Goal: Task Accomplishment & Management: Manage account settings

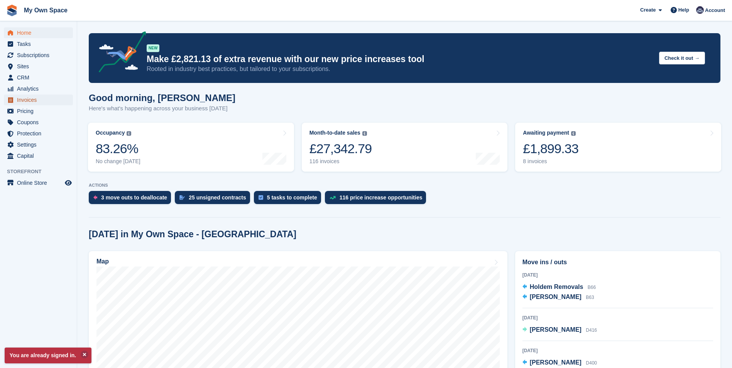
click at [25, 104] on span "Invoices" at bounding box center [40, 100] width 46 height 11
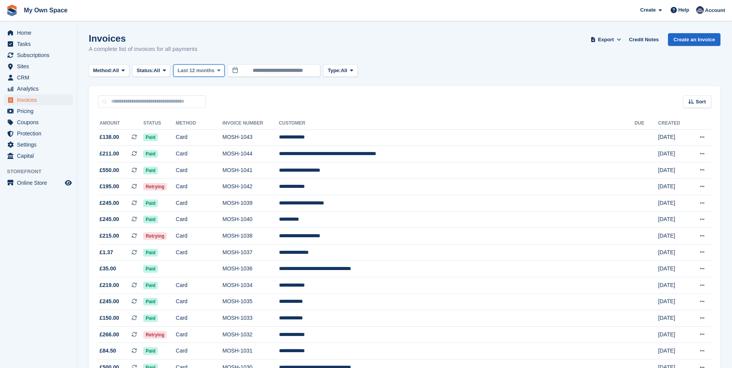
click at [220, 69] on span at bounding box center [219, 71] width 6 height 6
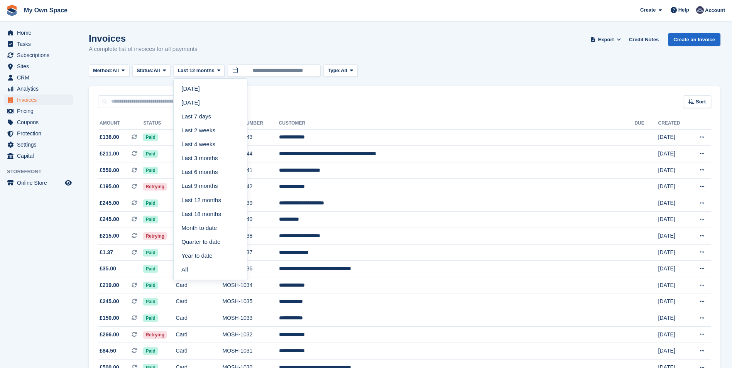
click at [188, 270] on link "All" at bounding box center [210, 270] width 67 height 14
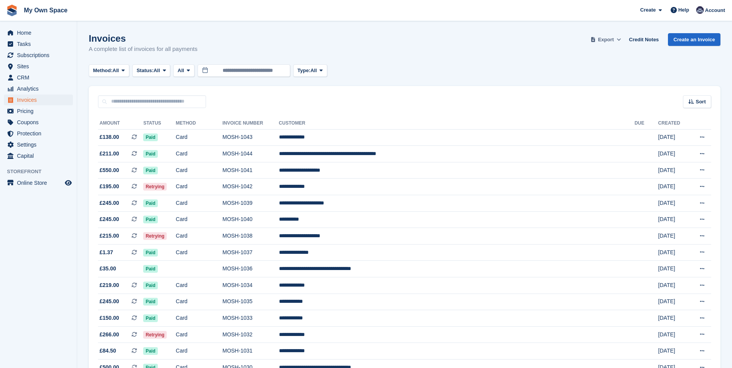
click at [614, 40] on span "Export" at bounding box center [606, 40] width 16 height 8
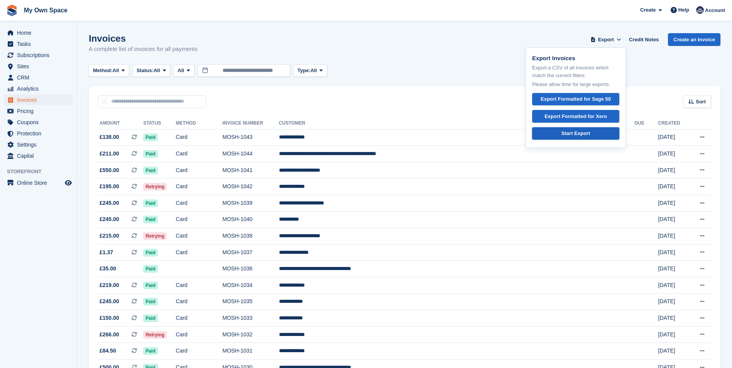
click at [574, 134] on div "Start Export" at bounding box center [575, 134] width 29 height 8
click at [482, 86] on div "Sort Sort by Date created Created (oldest first) Created (newest first)" at bounding box center [405, 97] width 632 height 22
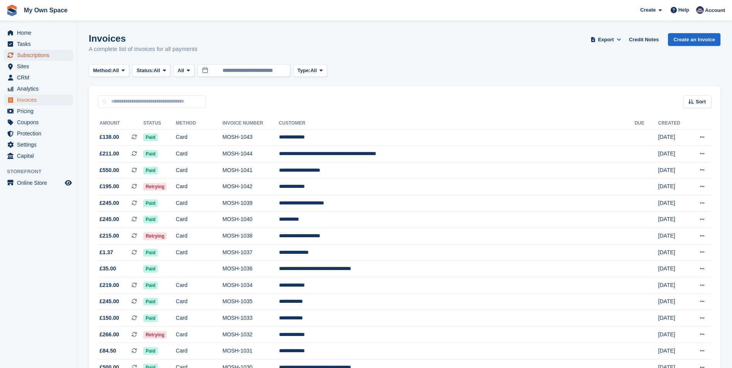
click at [26, 54] on span "Subscriptions" at bounding box center [40, 55] width 46 height 11
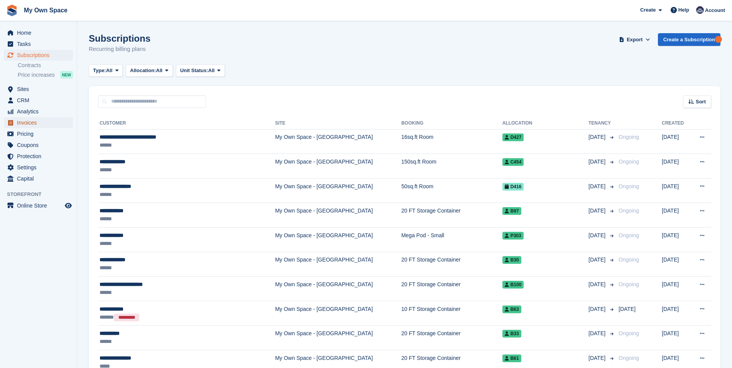
click at [28, 121] on span "Invoices" at bounding box center [40, 122] width 46 height 11
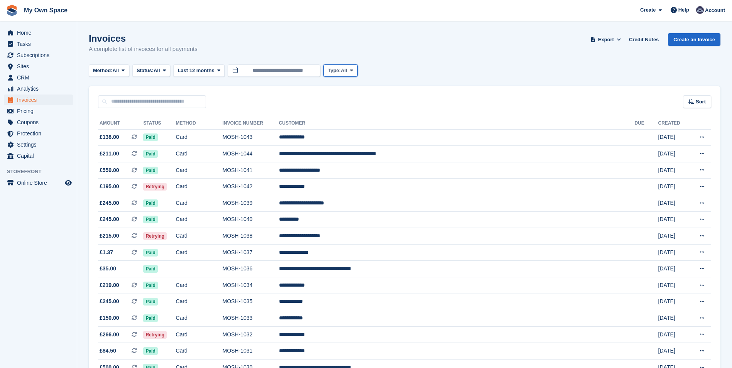
click at [350, 71] on span at bounding box center [351, 71] width 6 height 6
click at [389, 57] on div "Invoices A complete list of invoices for all payments Export Export Invoices Ex…" at bounding box center [405, 48] width 632 height 30
drag, startPoint x: 644, startPoint y: 37, endPoint x: 640, endPoint y: 38, distance: 4.3
click at [645, 38] on link "Credit Notes" at bounding box center [644, 39] width 36 height 13
click at [17, 54] on span "Subscriptions" at bounding box center [40, 55] width 46 height 11
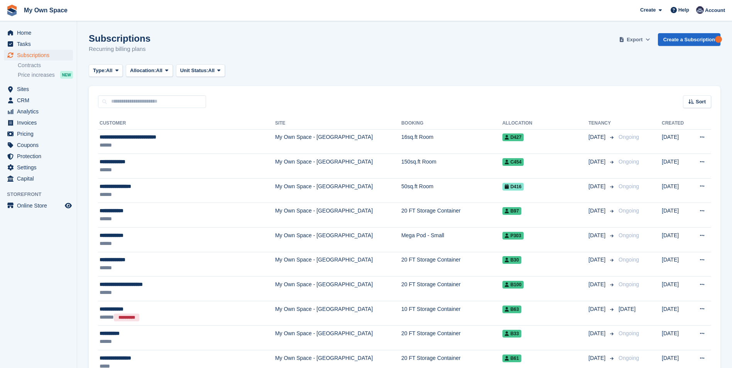
click at [650, 37] on icon at bounding box center [648, 39] width 4 height 5
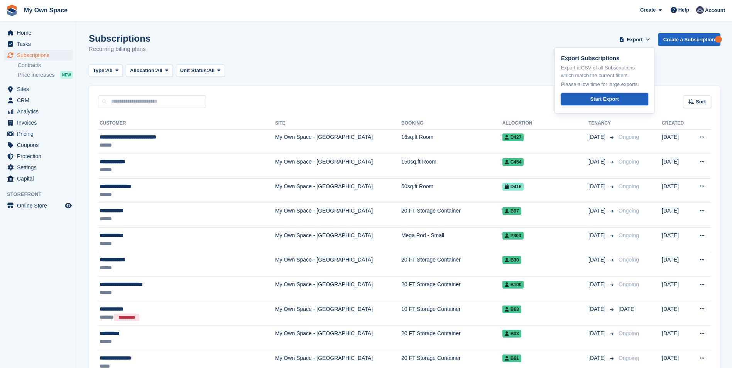
click at [603, 96] on div "Start Export" at bounding box center [604, 99] width 29 height 8
